Goal: Book appointment/travel/reservation

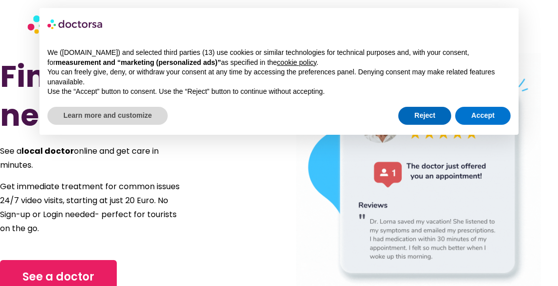
click at [414, 112] on button "Reject" at bounding box center [424, 116] width 53 height 18
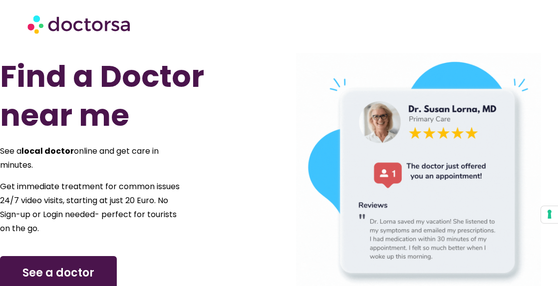
click at [72, 274] on span "See a doctor" at bounding box center [58, 273] width 72 height 16
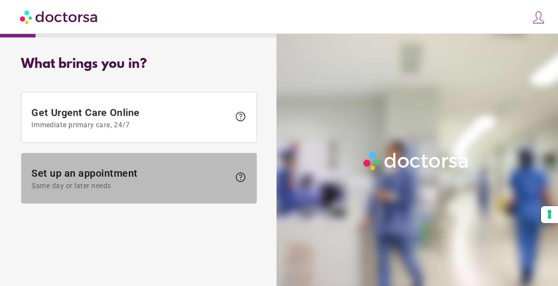
click at [94, 184] on span "Same day or later needs" at bounding box center [130, 186] width 198 height 8
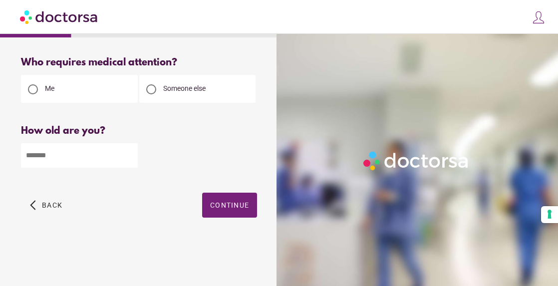
click at [94, 183] on div "Please enter your age" at bounding box center [139, 176] width 236 height 12
type input "*"
click at [129, 159] on input "*" at bounding box center [79, 155] width 117 height 24
type input "**"
click at [219, 203] on span "Continue" at bounding box center [229, 205] width 39 height 8
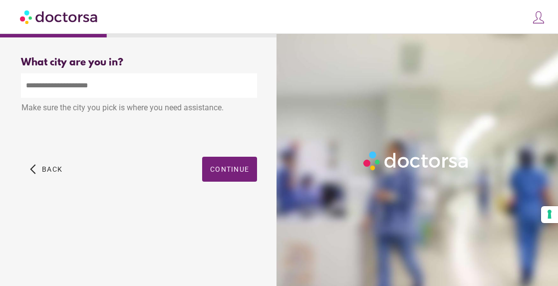
click at [29, 86] on input "text" at bounding box center [139, 85] width 236 height 24
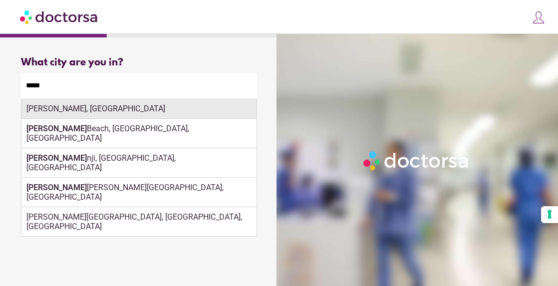
click at [38, 110] on div "Ávila‎, Spain" at bounding box center [138, 109] width 235 height 20
type input "**********"
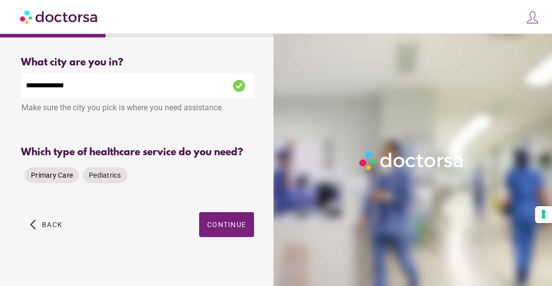
click at [50, 179] on span "Primary Care" at bounding box center [52, 175] width 42 height 8
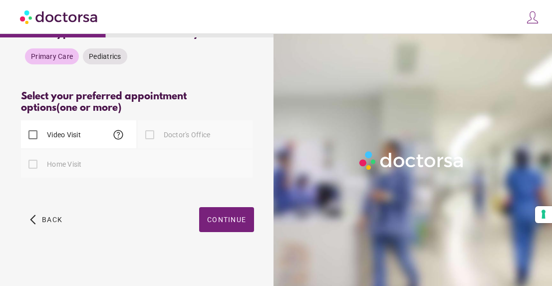
scroll to position [126, 0]
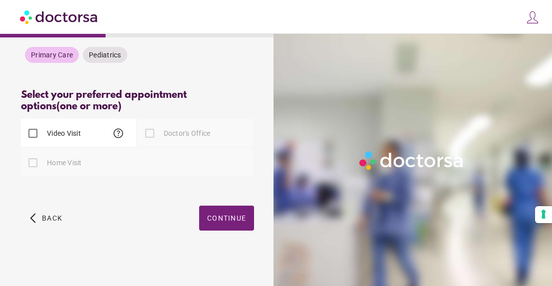
click at [149, 138] on div at bounding box center [150, 133] width 20 height 20
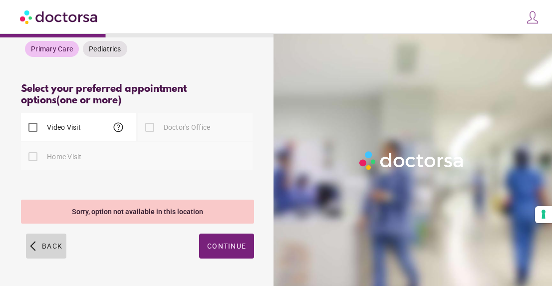
click at [31, 252] on span "button" at bounding box center [46, 246] width 40 height 25
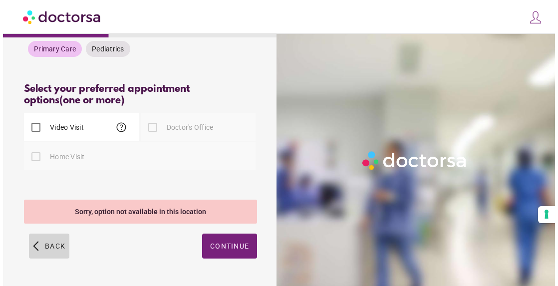
scroll to position [0, 0]
